Goal: Task Accomplishment & Management: Complete application form

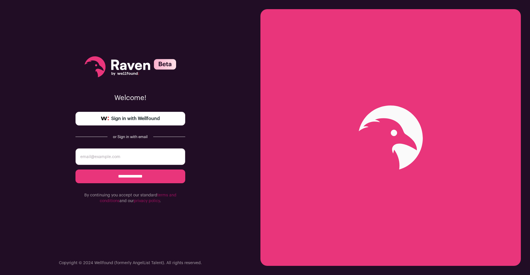
click at [144, 173] on input "**********" at bounding box center [130, 176] width 110 height 14
type input "[EMAIL_ADDRESS][DOMAIN_NAME]"
click at [135, 178] on input "**********" at bounding box center [130, 176] width 110 height 14
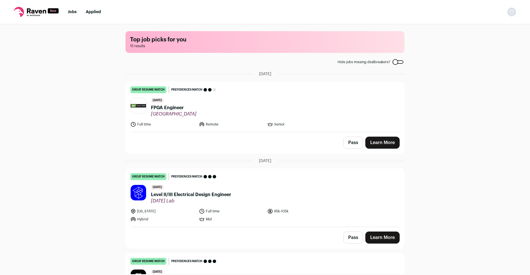
click at [379, 143] on link "Learn More" at bounding box center [382, 143] width 34 height 12
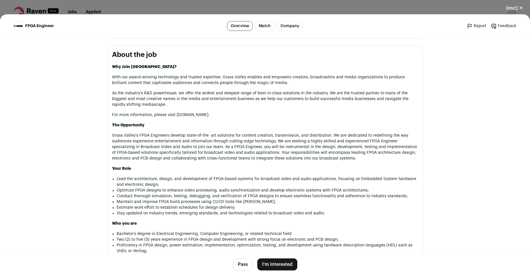
scroll to position [243, 0]
drag, startPoint x: 175, startPoint y: 117, endPoint x: 215, endPoint y: 115, distance: 39.8
click at [215, 115] on p "For more information, please visit [DOMAIN_NAME]." at bounding box center [265, 114] width 306 height 6
copy p "www.grassvalley.com"
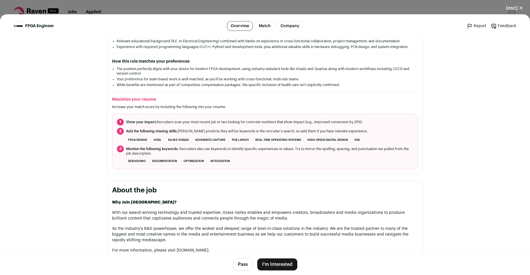
scroll to position [0, 0]
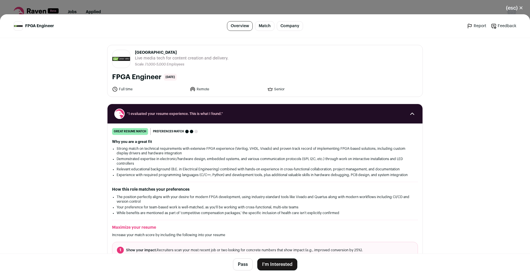
click at [276, 265] on button "I'm Interested" at bounding box center [277, 264] width 40 height 12
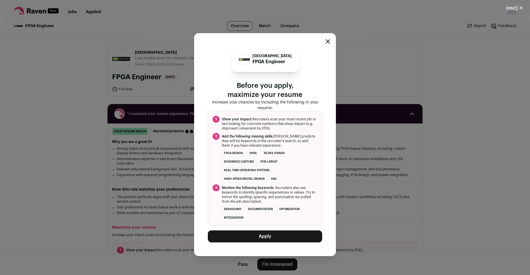
click at [265, 237] on button "Apply" at bounding box center [265, 236] width 114 height 12
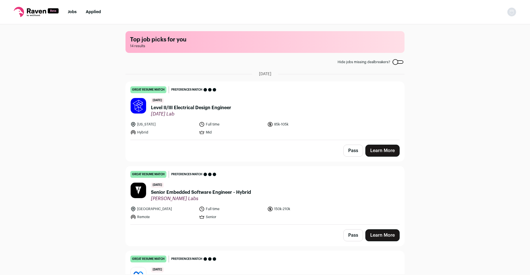
click at [90, 14] on link "Applied" at bounding box center [93, 12] width 15 height 4
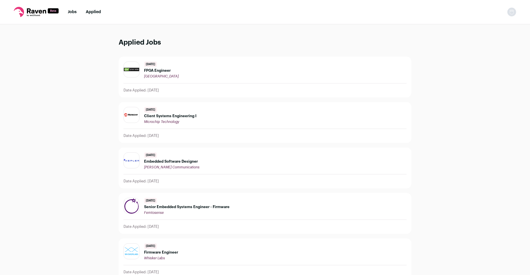
click at [156, 69] on span "FPGA Engineer" at bounding box center [161, 70] width 35 height 5
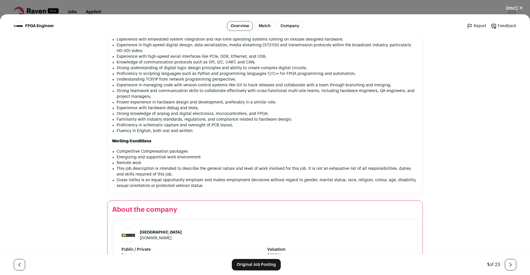
scroll to position [491, 0]
